Goal: Find specific page/section: Find specific page/section

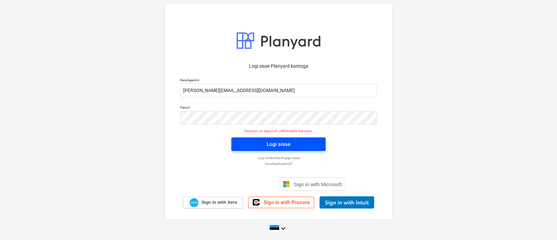
click at [289, 146] on div "Logi sisse" at bounding box center [279, 144] width 24 height 9
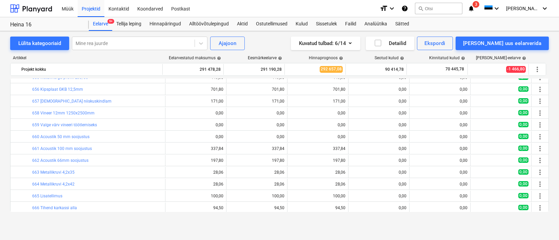
scroll to position [125, 0]
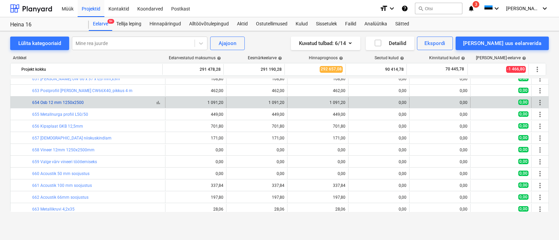
click at [61, 105] on link "654 Osb 12 mm 1250x2500" at bounding box center [58, 102] width 52 height 5
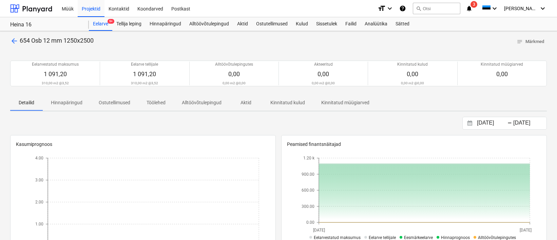
click at [12, 38] on span "arrow_back" at bounding box center [14, 41] width 8 height 8
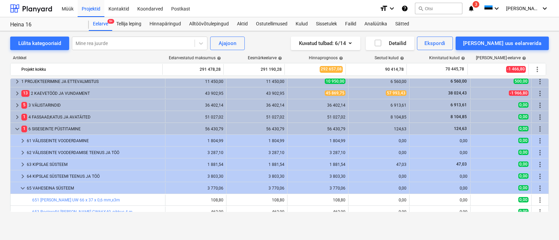
scroll to position [2, 0]
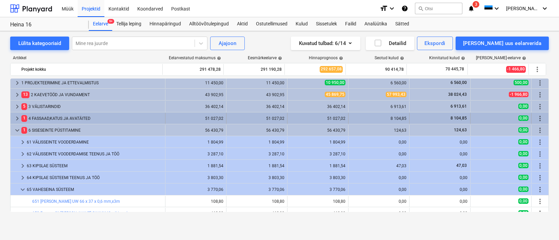
click at [33, 120] on div "1 4 FASSAAD,[PERSON_NAME] AVATÄITED" at bounding box center [91, 118] width 141 height 11
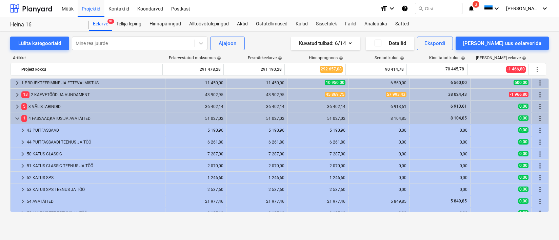
scroll to position [15, 0]
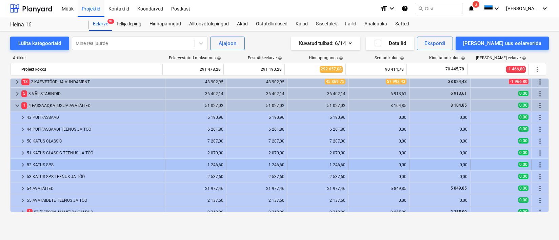
click at [45, 168] on div "52 KATUS SPS" at bounding box center [95, 165] width 136 height 11
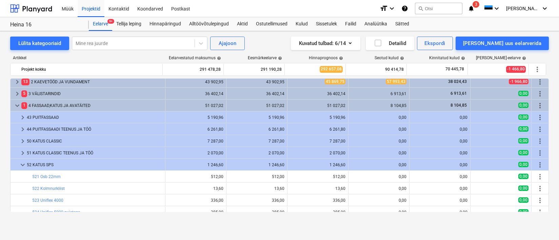
scroll to position [89, 0]
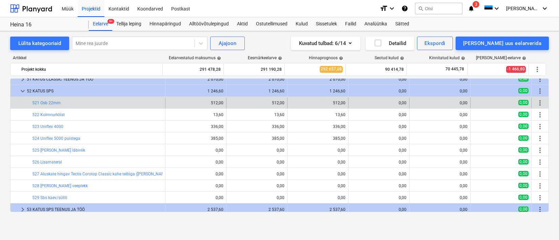
click at [50, 106] on div "bar_chart 521 Osb 22mm" at bounding box center [97, 103] width 130 height 11
click at [50, 103] on link "521 Osb 22mm" at bounding box center [46, 103] width 28 height 5
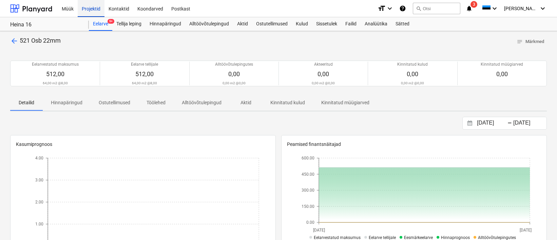
click at [99, 8] on div "Projektid" at bounding box center [91, 8] width 27 height 17
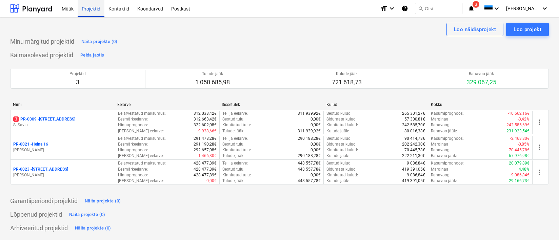
click at [89, 6] on div "Projektid" at bounding box center [91, 8] width 27 height 17
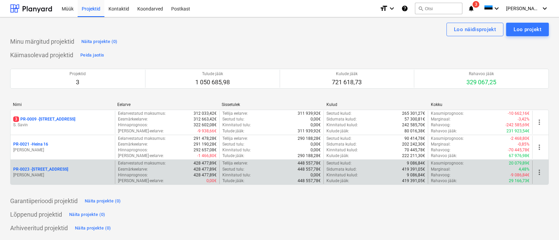
click at [78, 176] on p "[PERSON_NAME]" at bounding box center [62, 176] width 99 height 6
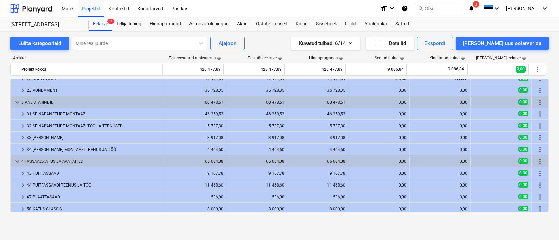
scroll to position [199, 0]
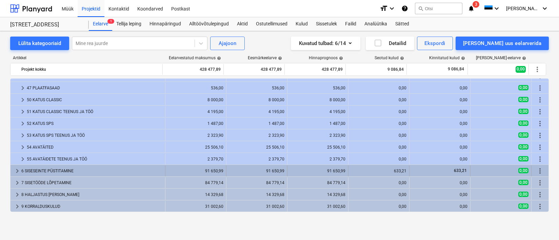
click at [53, 172] on div "6 SISESEINTE PÜSTITAMINE" at bounding box center [91, 171] width 141 height 11
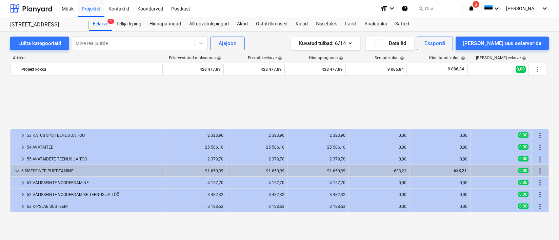
scroll to position [270, 0]
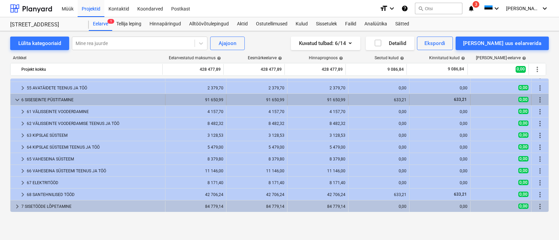
click at [16, 98] on span "keyboard_arrow_down" at bounding box center [17, 100] width 8 height 8
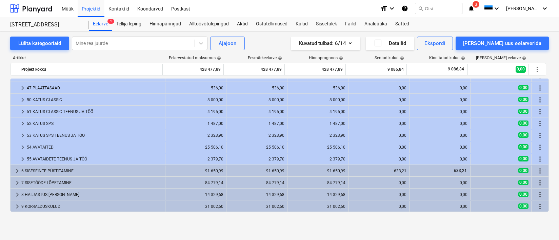
scroll to position [199, 0]
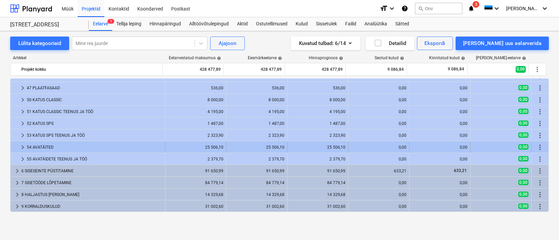
click at [46, 147] on div "54 AVATÄITED" at bounding box center [95, 147] width 136 height 11
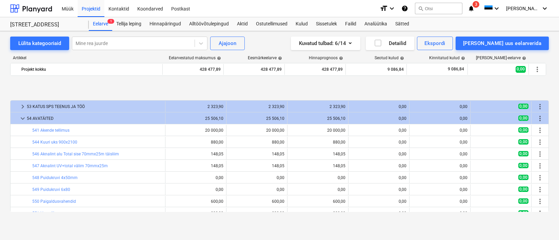
scroll to position [265, 0]
